Goal: Task Accomplishment & Management: Use online tool/utility

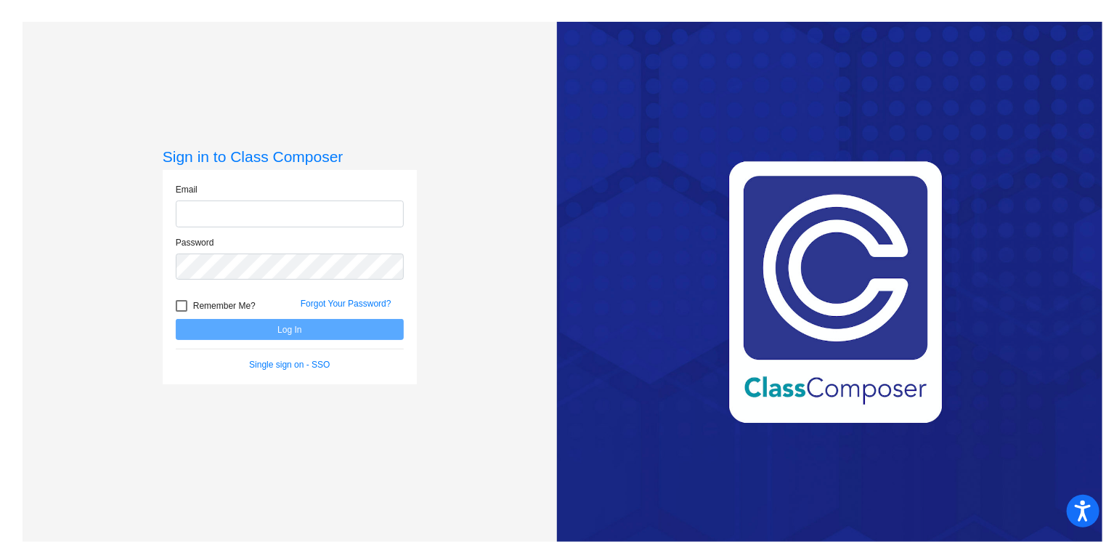
click at [242, 217] on input "email" at bounding box center [290, 214] width 228 height 27
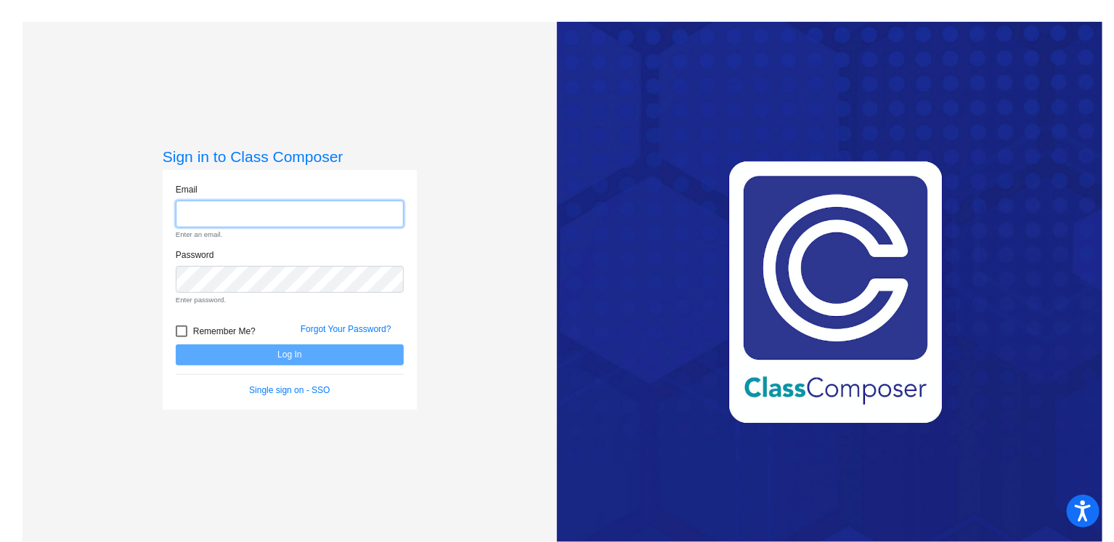
type input "echin@sd25.org"
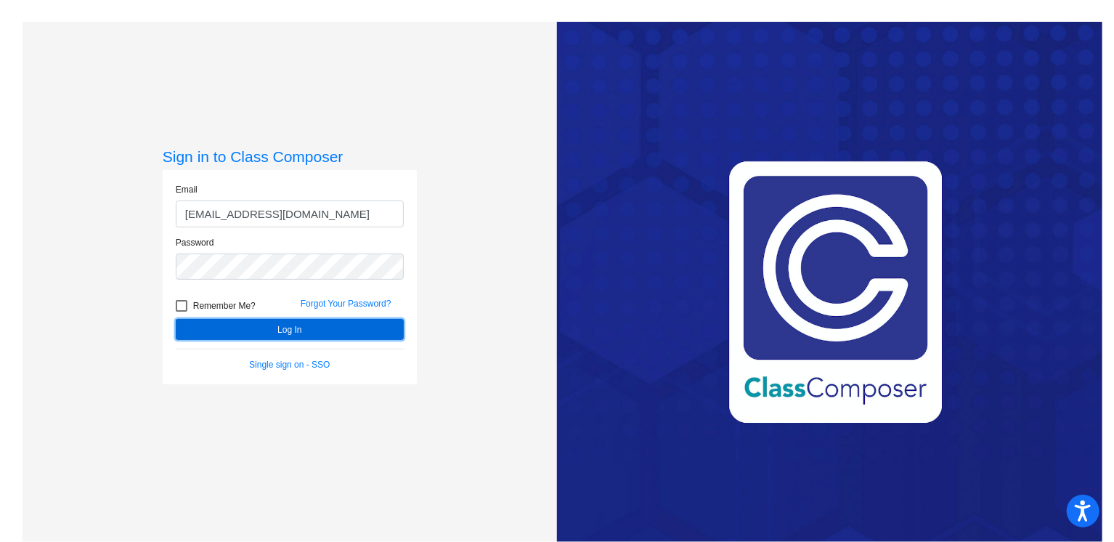
click at [320, 324] on button "Log In" at bounding box center [290, 329] width 228 height 21
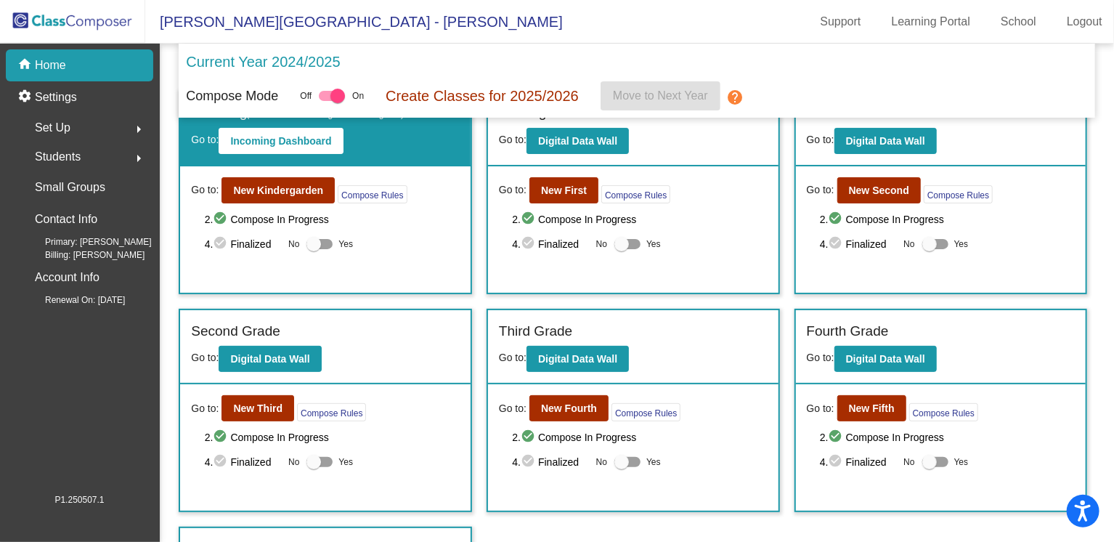
scroll to position [54, 0]
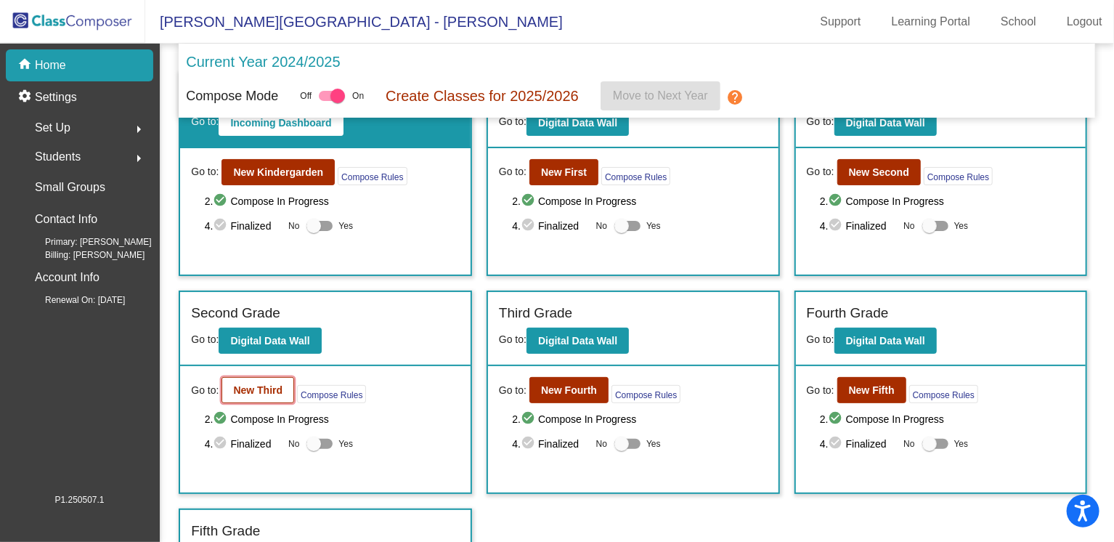
click at [261, 392] on button "New Third" at bounding box center [258, 390] width 73 height 26
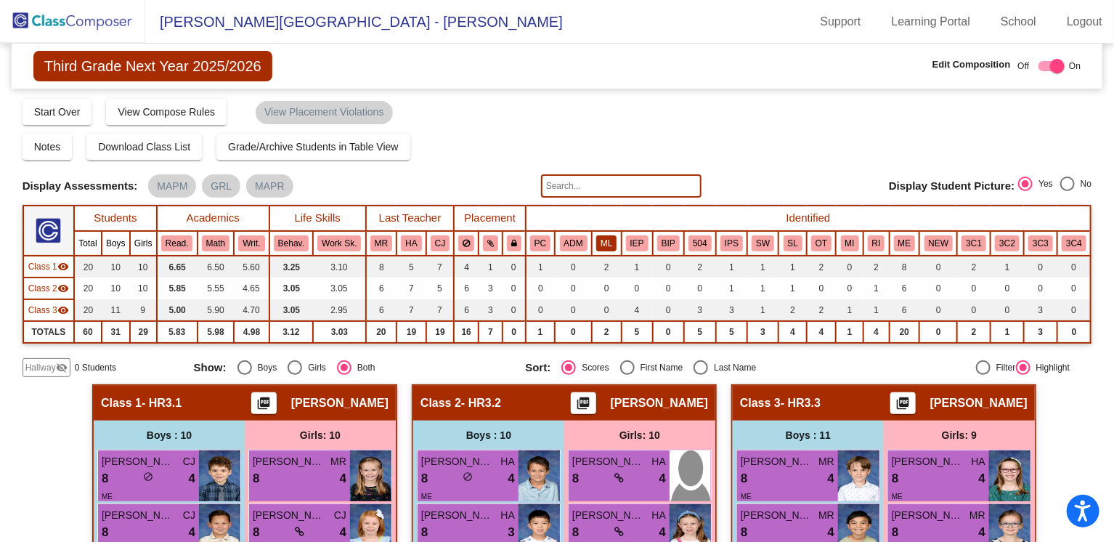
click at [604, 243] on button "ML" at bounding box center [606, 243] width 20 height 16
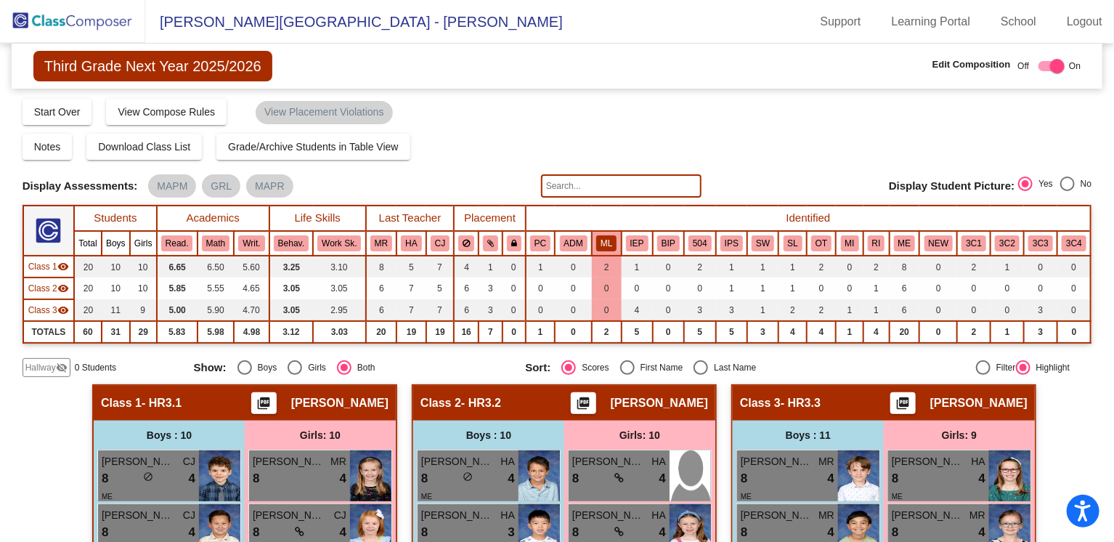
click at [605, 242] on button "ML" at bounding box center [606, 243] width 20 height 16
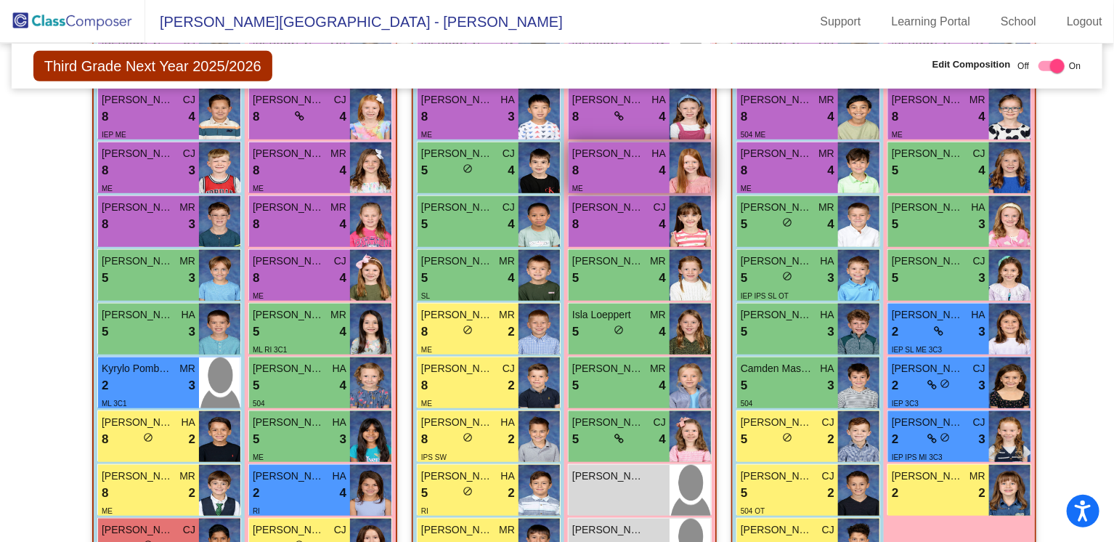
scroll to position [470, 0]
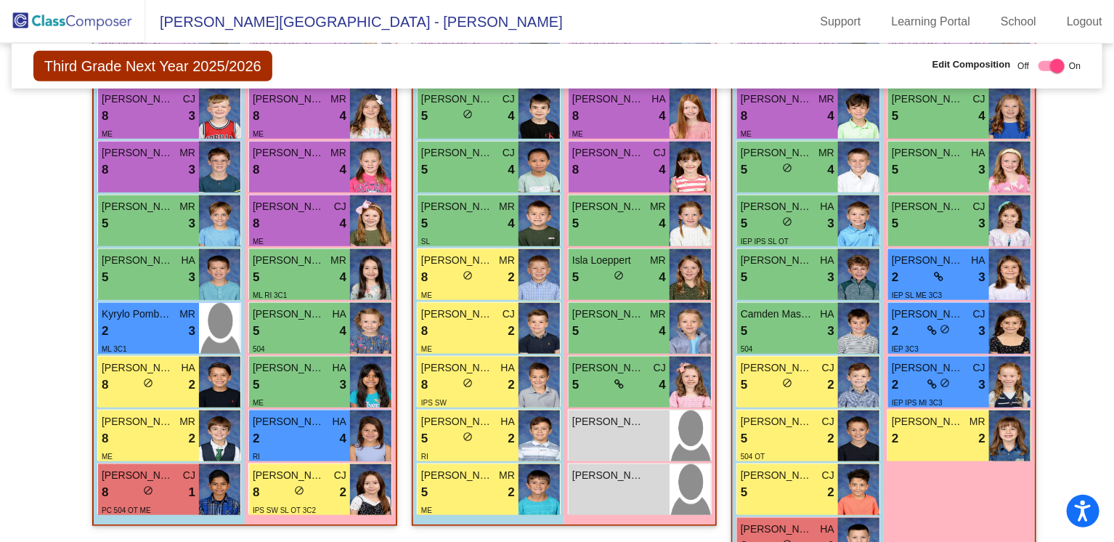
click at [166, 69] on span "Third Grade Next Year 2025/2026" at bounding box center [152, 66] width 239 height 31
click at [30, 28] on img at bounding box center [72, 21] width 145 height 43
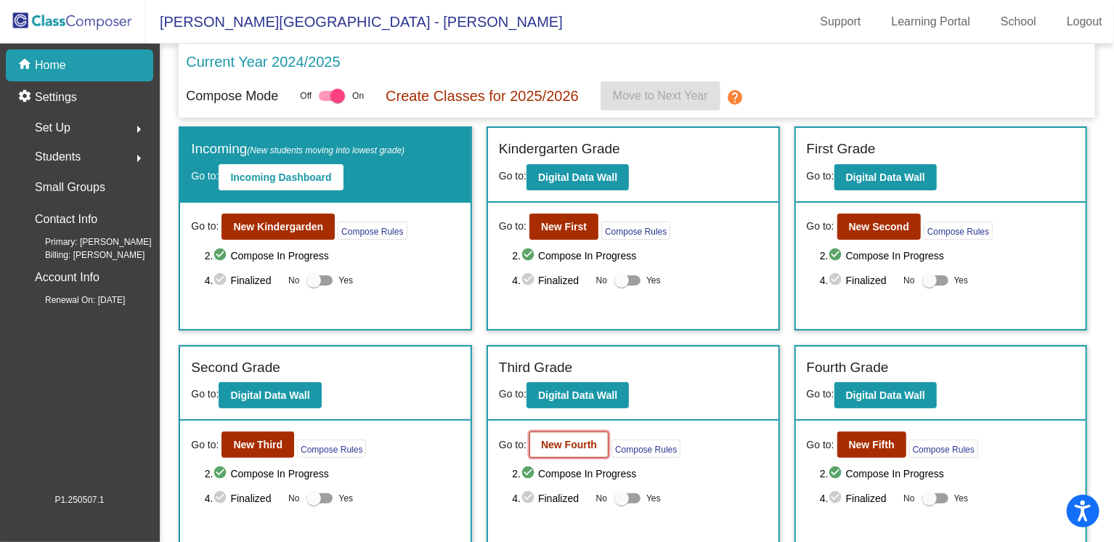
click at [572, 439] on b "New Fourth" at bounding box center [569, 445] width 56 height 12
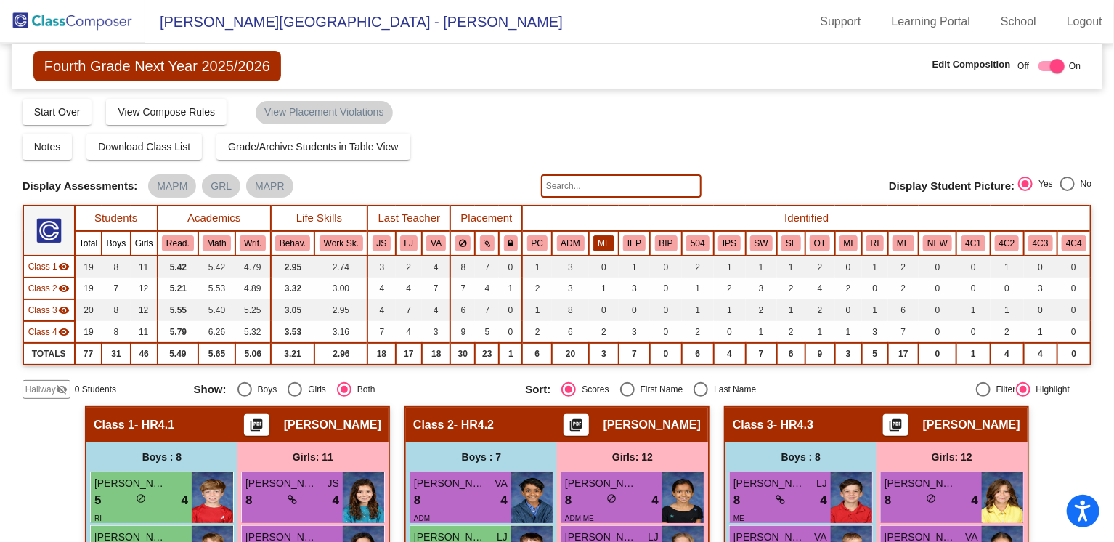
click at [602, 244] on button "ML" at bounding box center [604, 243] width 20 height 16
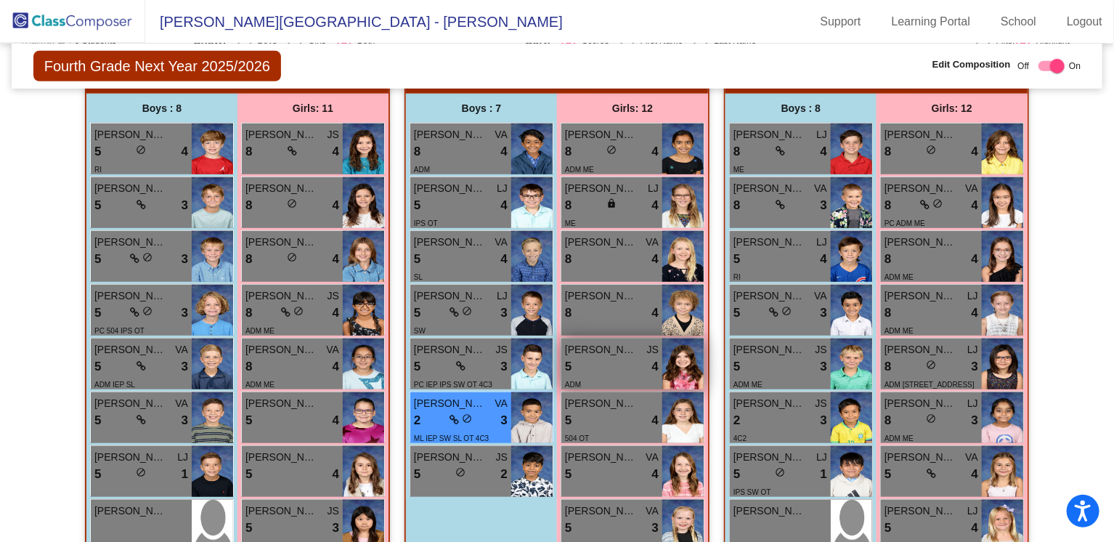
scroll to position [365, 0]
